Goal: Check status: Check status

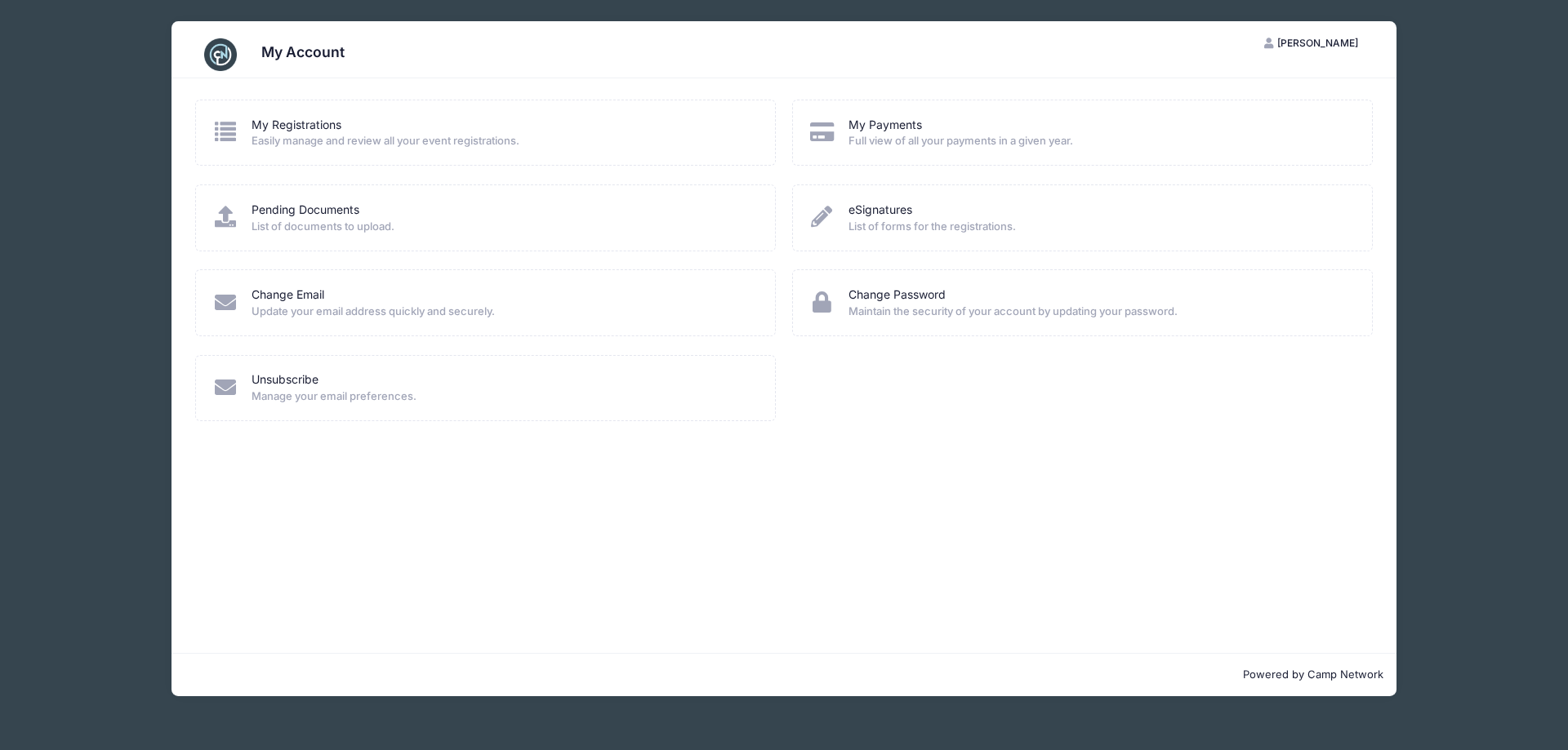
click at [938, 155] on div "My Payments Full view of all your payments in a given year." at bounding box center [1082, 132] width 580 height 66
click at [938, 134] on span "Full view of all your payments in a given year." at bounding box center [1100, 141] width 502 height 16
click at [859, 126] on link "My Payments" at bounding box center [885, 125] width 74 height 17
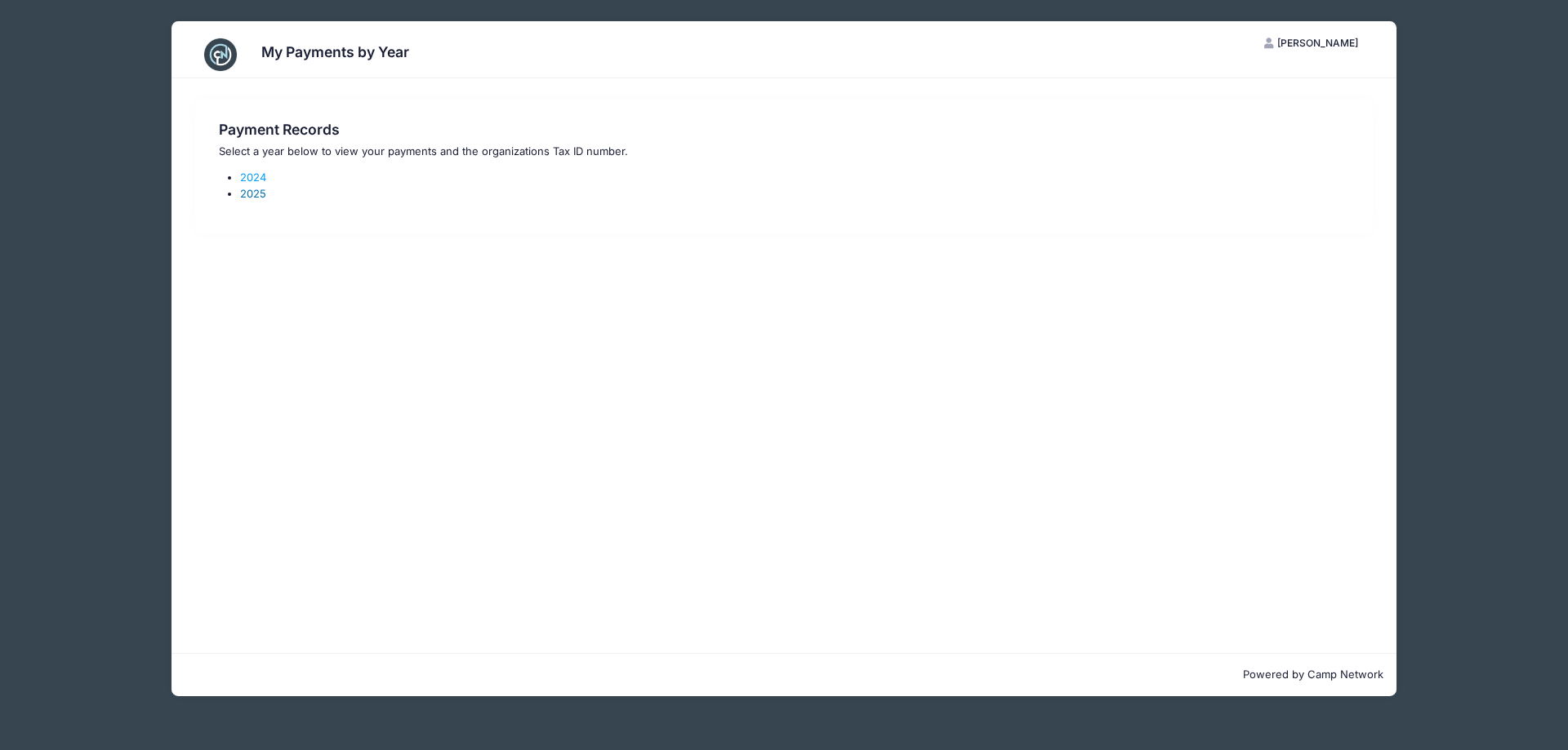
click at [260, 196] on link "2025" at bounding box center [253, 193] width 26 height 13
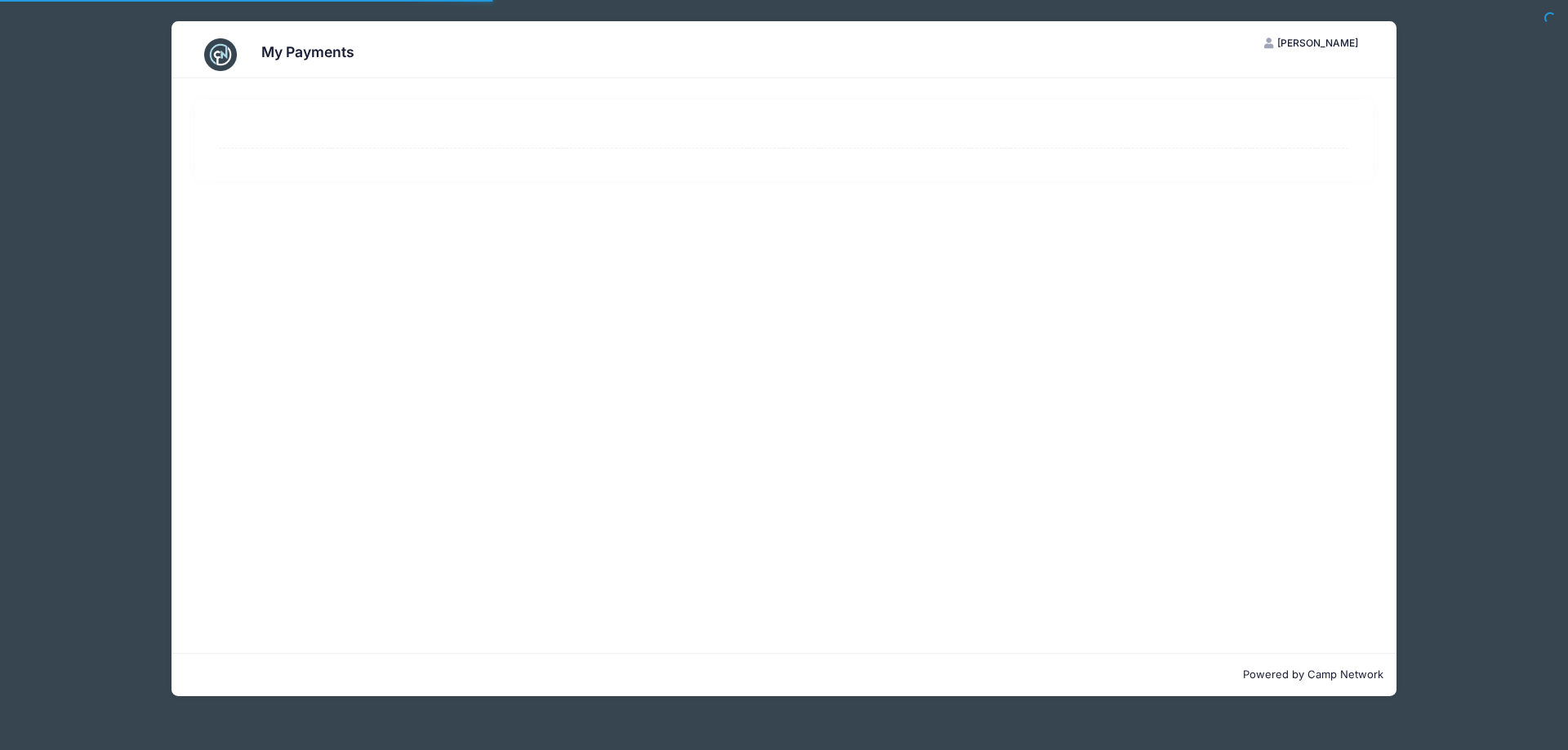
select select "10"
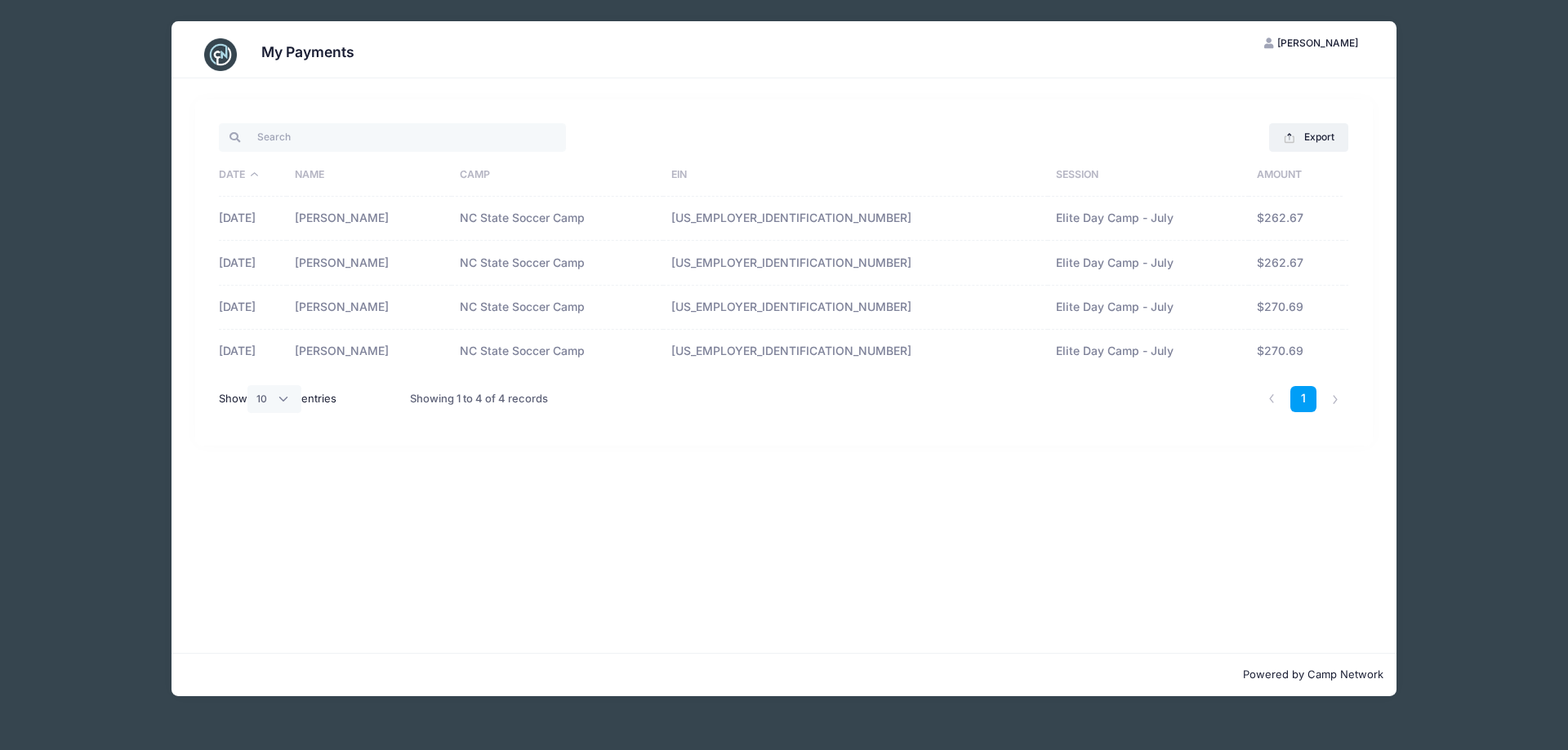
click at [75, 471] on div "My Payments AE Alexander Earle My Account Logout Export Excel CSV Print Date Na…" at bounding box center [784, 359] width 1469 height 717
click at [1469, 251] on div "My Payments AE Alexander Earle My Account Logout Export Excel CSV Print Date Na…" at bounding box center [784, 359] width 1469 height 717
click at [125, 102] on div "My Payments AE Alexander Earle My Account Logout Export Excel CSV Print Date Na…" at bounding box center [784, 359] width 1469 height 717
